Goal: Task Accomplishment & Management: Use online tool/utility

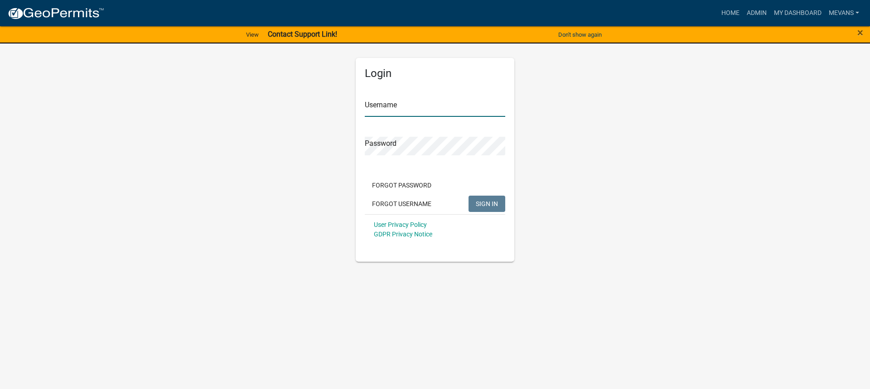
type input "Mevans"
click at [476, 202] on span "SIGN IN" at bounding box center [487, 203] width 22 height 7
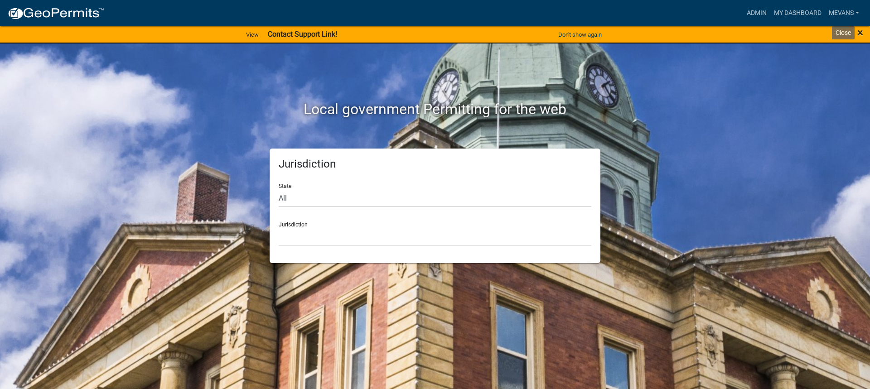
drag, startPoint x: 860, startPoint y: 35, endPoint x: 826, endPoint y: 30, distance: 34.3
click at [860, 35] on span "×" at bounding box center [860, 32] width 6 height 13
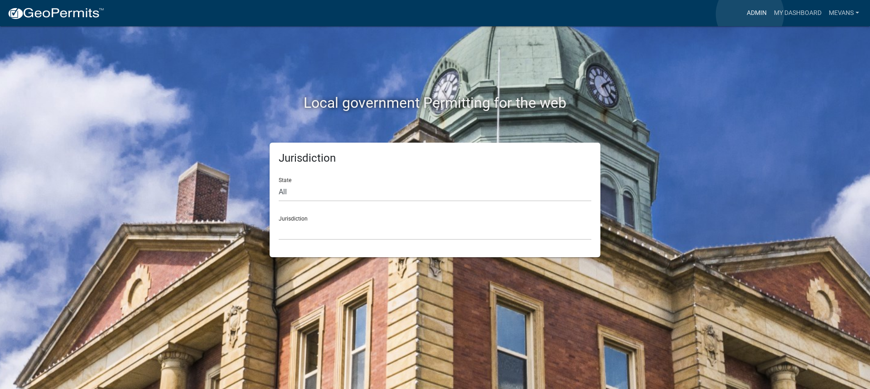
click at [750, 14] on link "Admin" at bounding box center [756, 13] width 27 height 17
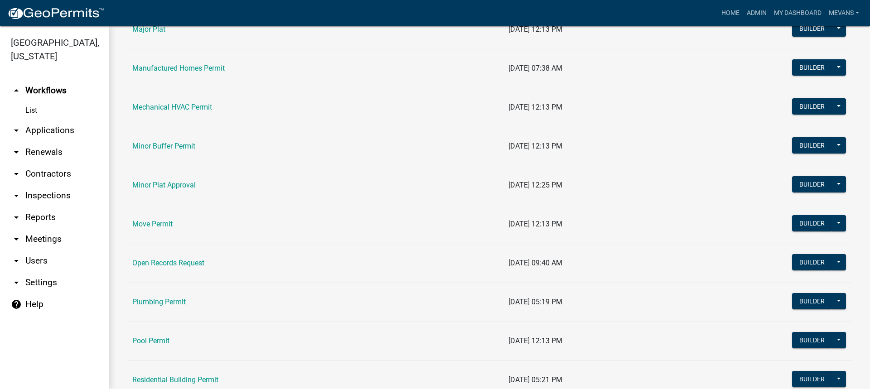
scroll to position [1178, 0]
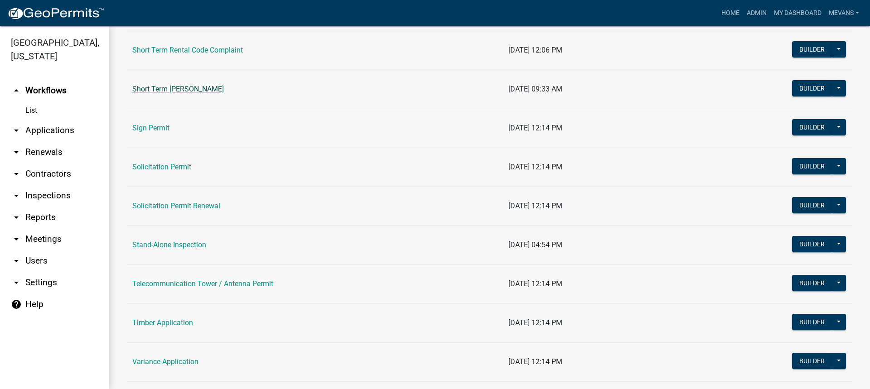
click at [194, 89] on link "Short Term [PERSON_NAME]" at bounding box center [177, 89] width 91 height 9
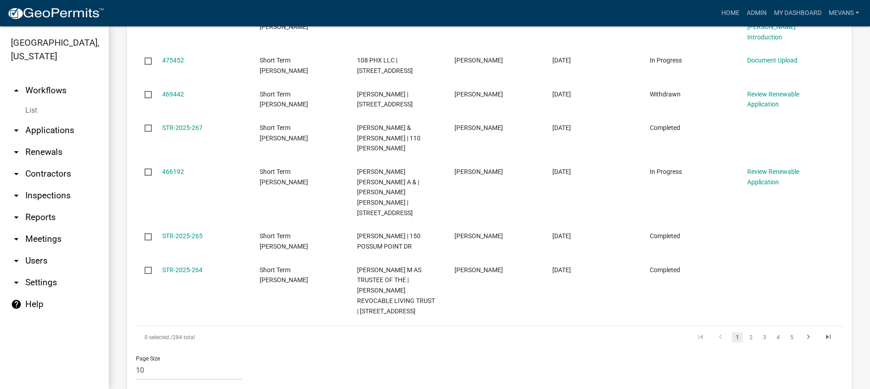
scroll to position [815, 0]
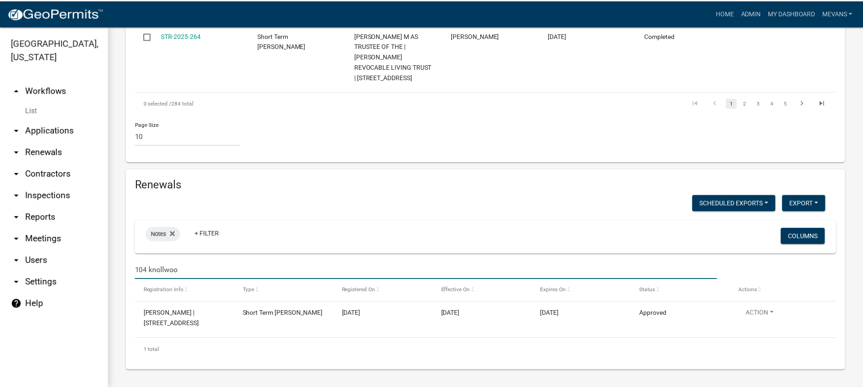
scroll to position [895, 0]
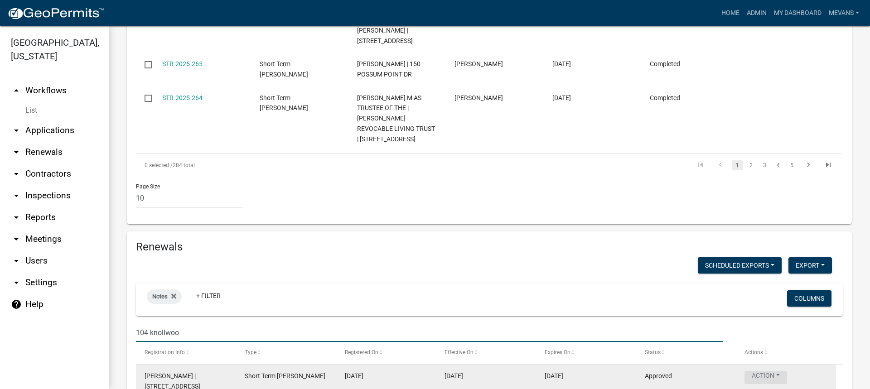
type input "104 knollwoo"
click at [759, 371] on button "Action" at bounding box center [765, 377] width 43 height 13
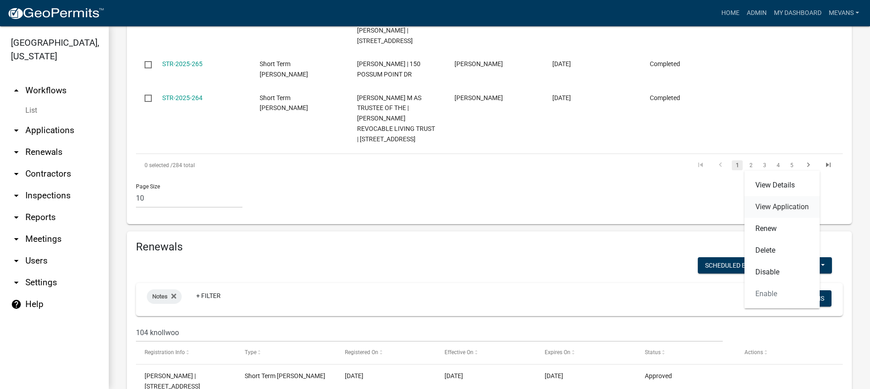
click at [776, 210] on link "View Application" at bounding box center [781, 207] width 75 height 22
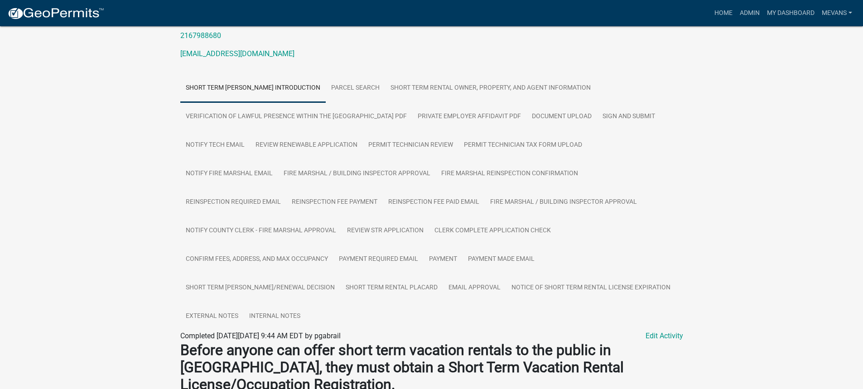
scroll to position [136, 0]
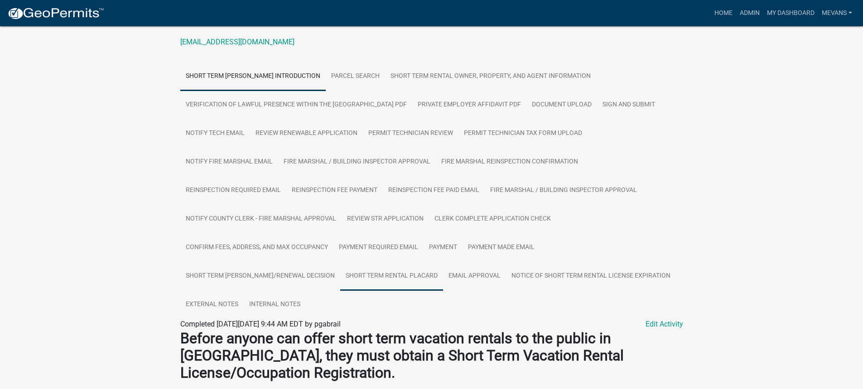
click at [369, 277] on link "Short Term Rental Placard" at bounding box center [391, 276] width 103 height 29
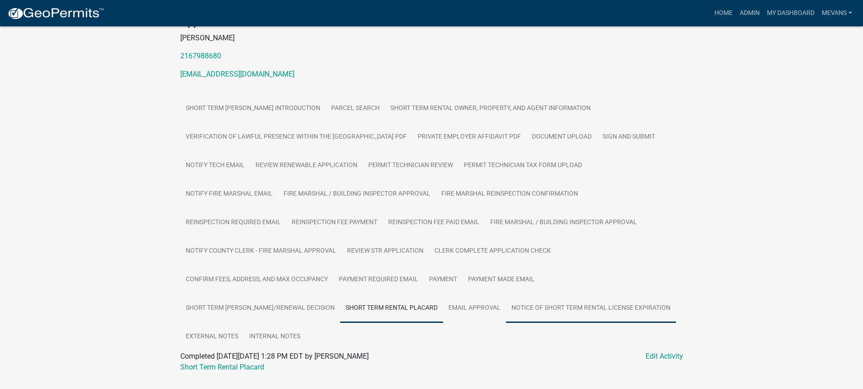
scroll to position [125, 0]
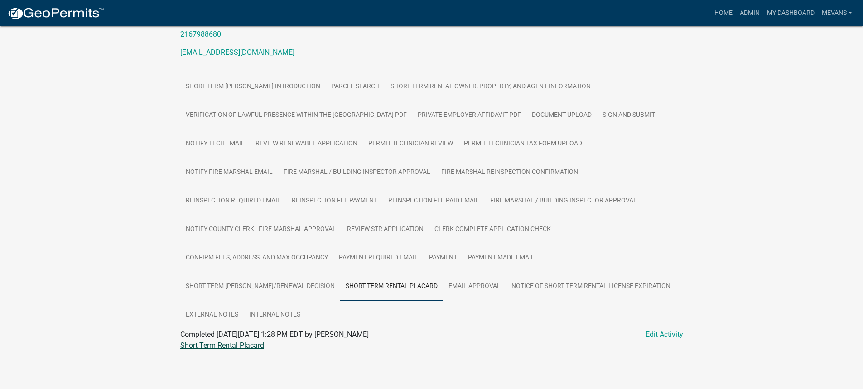
click at [195, 347] on link "Short Term Rental Placard" at bounding box center [222, 345] width 84 height 9
